Goal: Check status: Check status

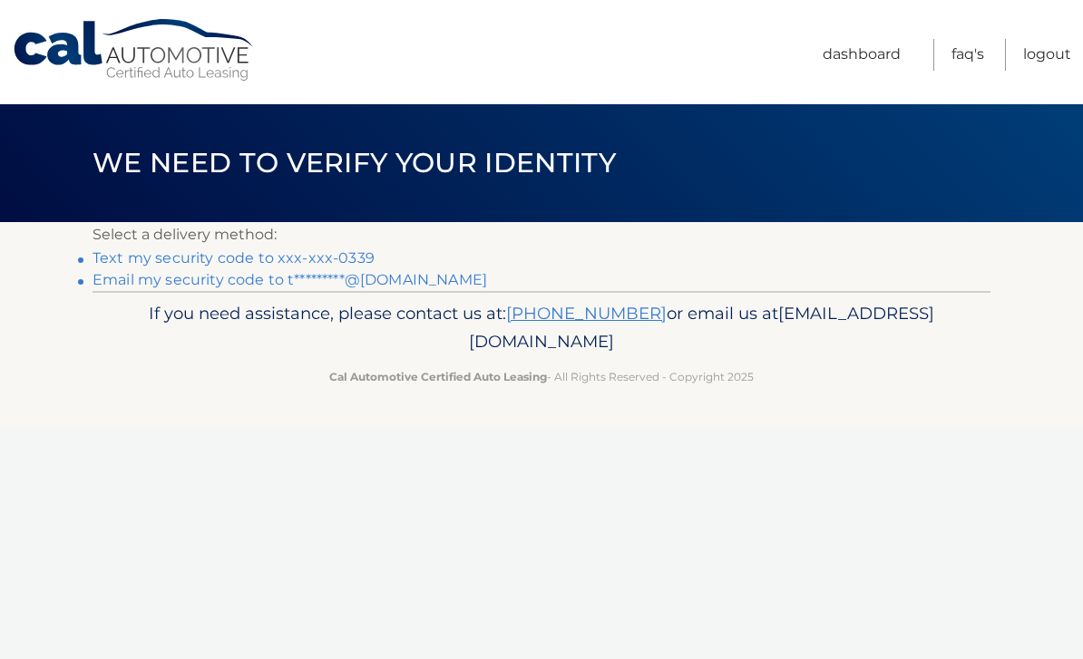
click at [327, 253] on link "Text my security code to xxx-xxx-0339" at bounding box center [234, 257] width 282 height 17
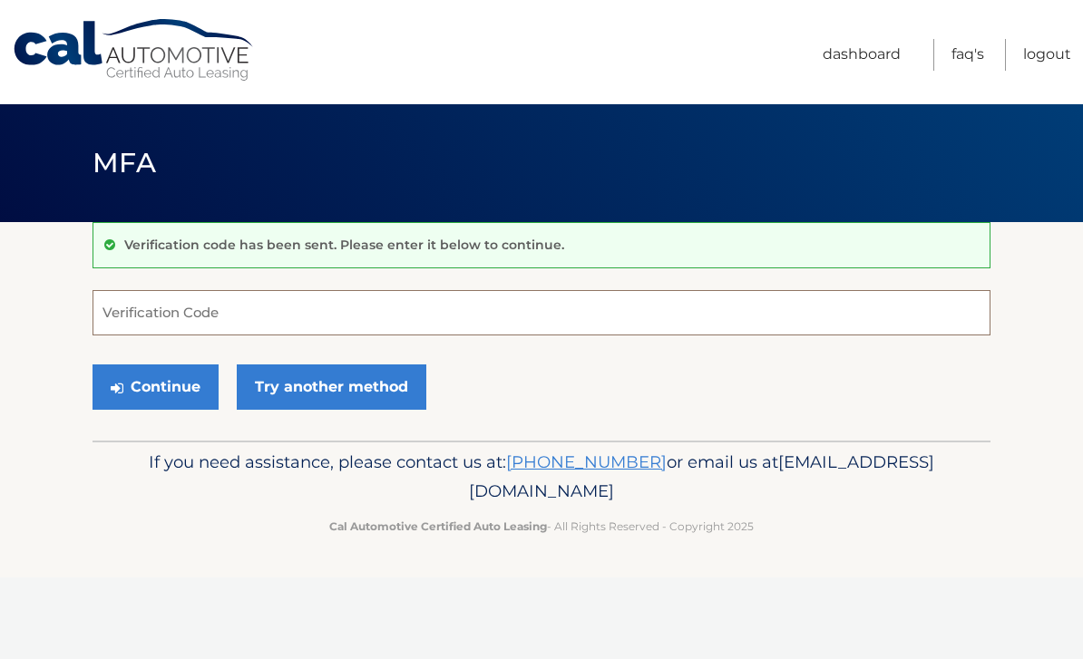
click at [289, 305] on input "Verification Code" at bounding box center [542, 312] width 898 height 45
type input "547811"
click at [172, 379] on button "Continue" at bounding box center [156, 387] width 126 height 45
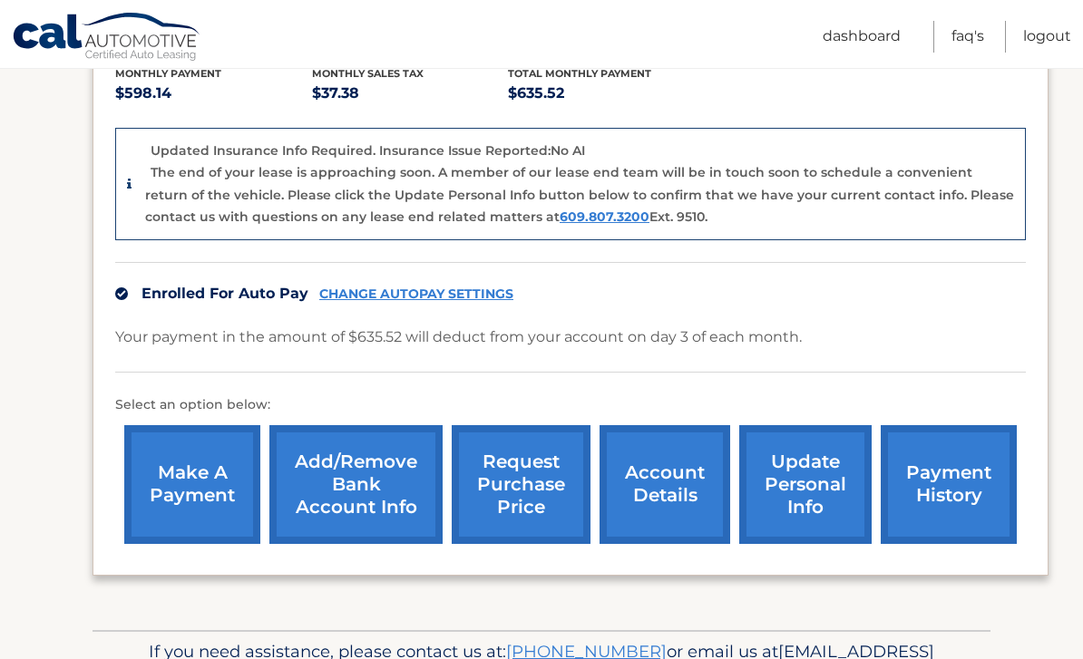
scroll to position [442, 0]
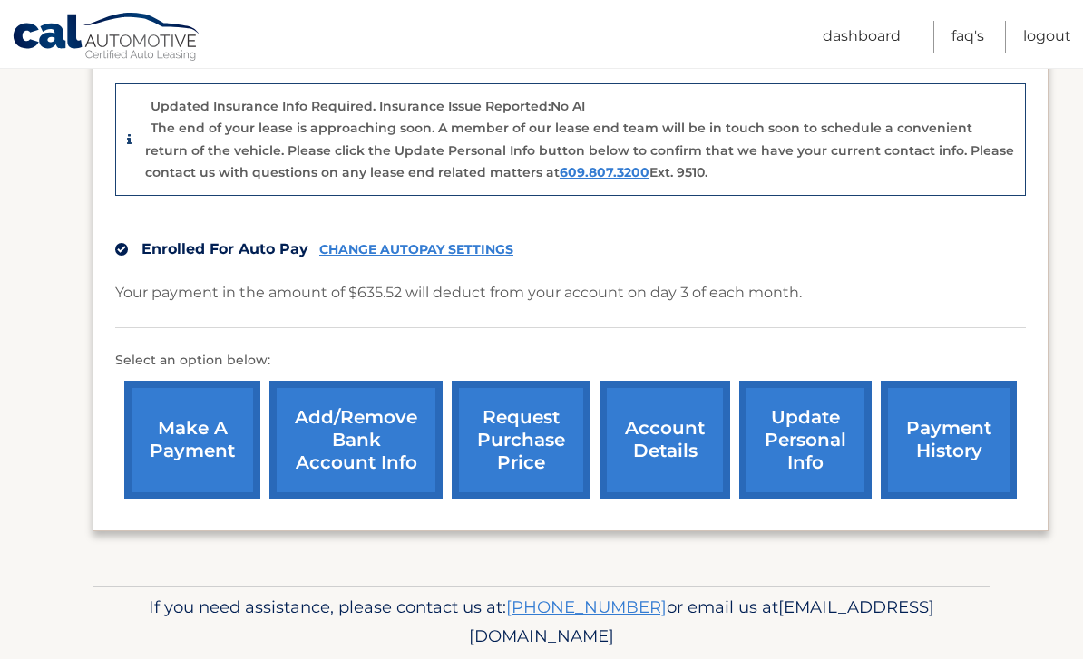
click at [661, 449] on link "account details" at bounding box center [665, 440] width 131 height 119
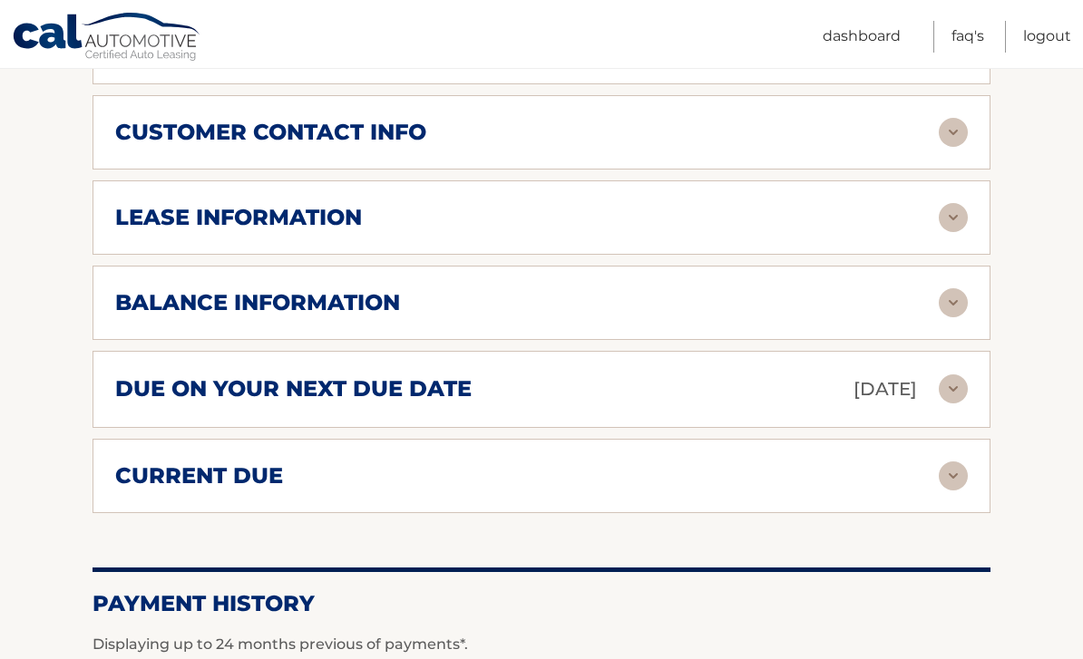
scroll to position [968, 0]
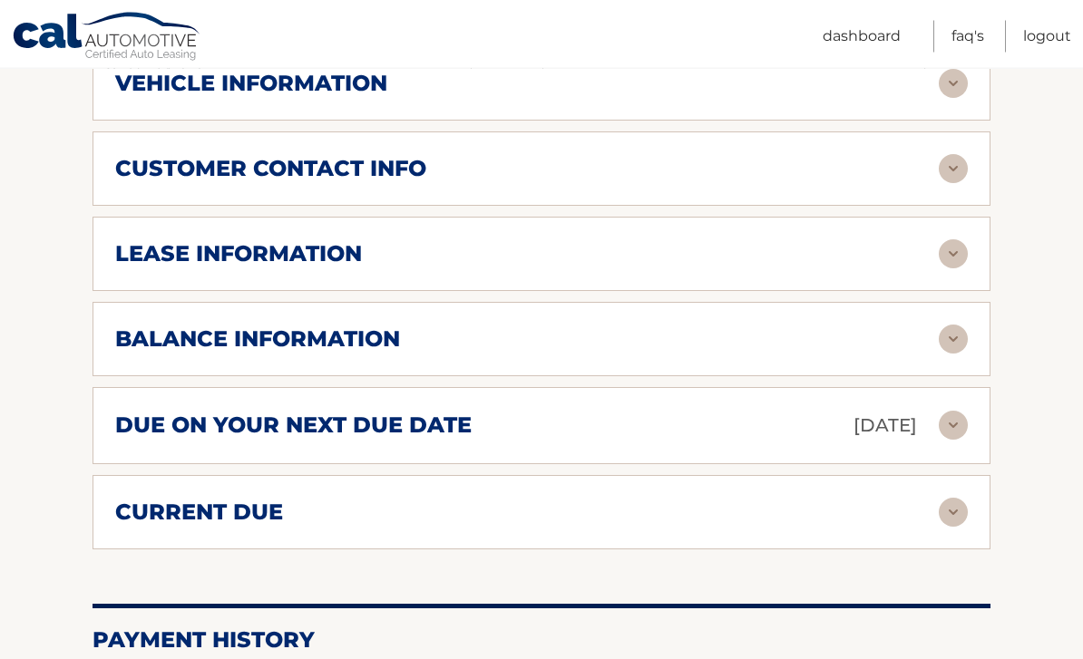
click at [491, 266] on div "lease information" at bounding box center [541, 254] width 853 height 29
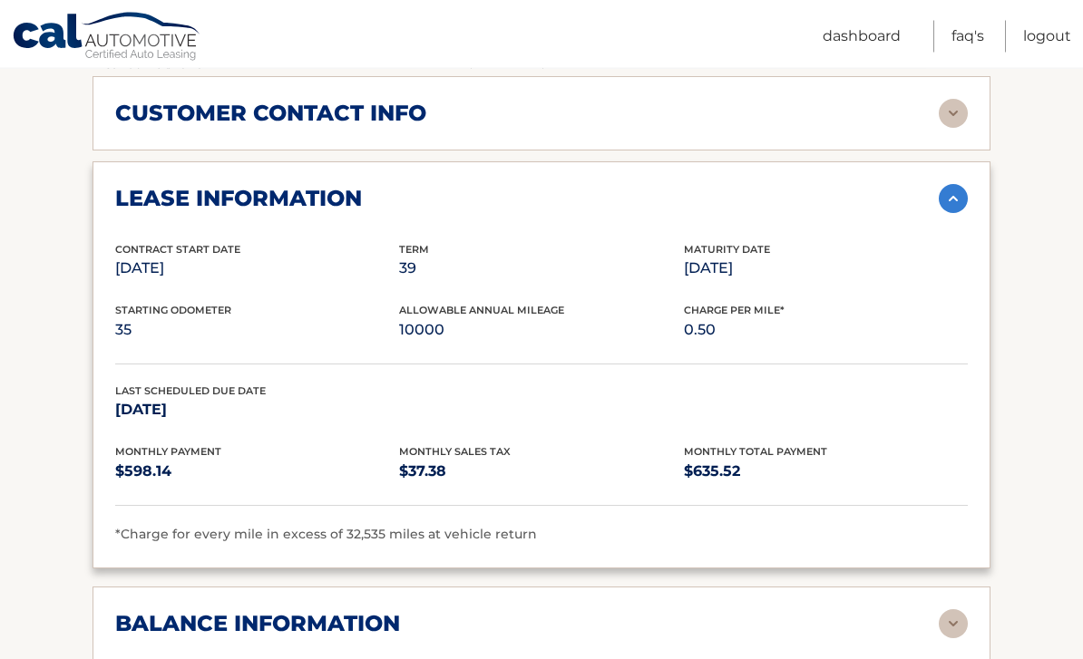
scroll to position [879, 0]
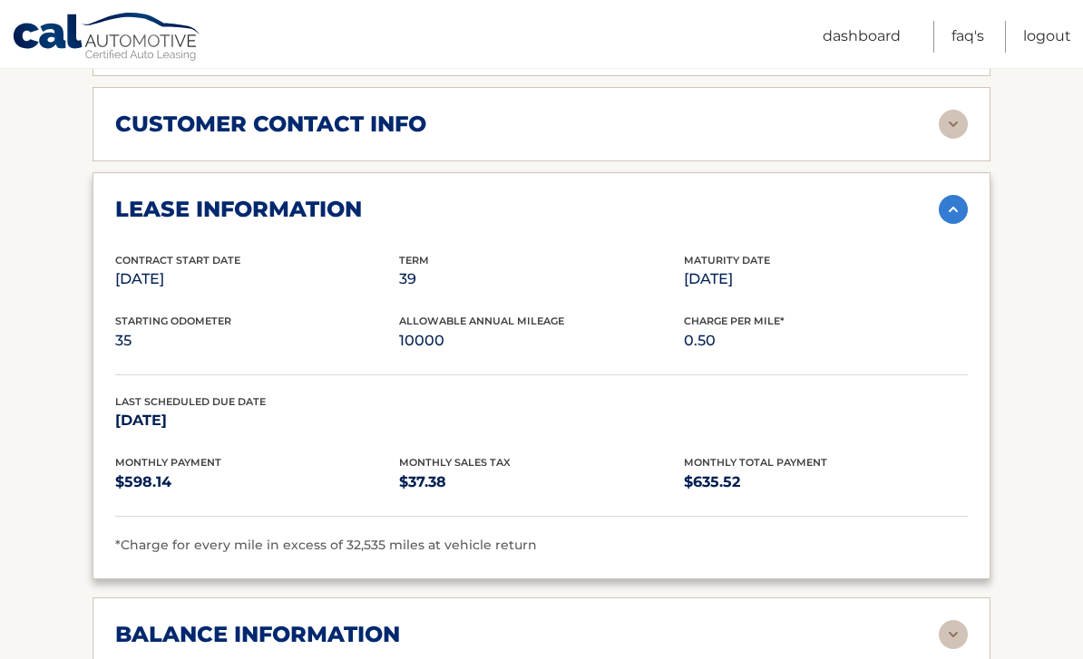
click at [1048, 44] on link "Logout" at bounding box center [1047, 37] width 48 height 32
